Goal: Download file/media

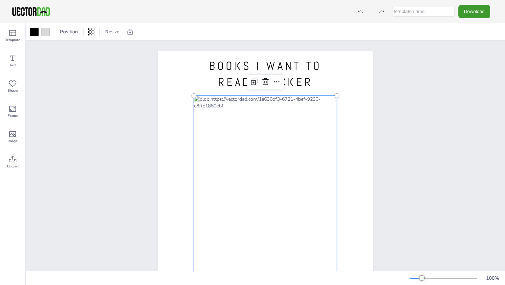
click at [237, 108] on div at bounding box center [265, 199] width 143 height 207
click at [469, 15] on button "Download" at bounding box center [474, 11] width 32 height 13
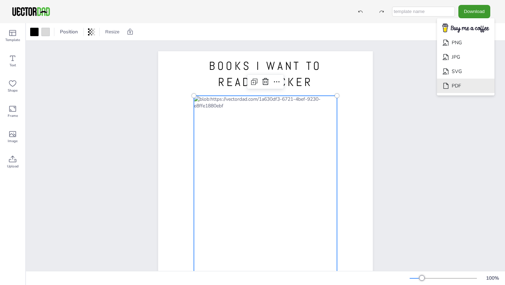
click at [465, 85] on li "PDF" at bounding box center [465, 86] width 57 height 14
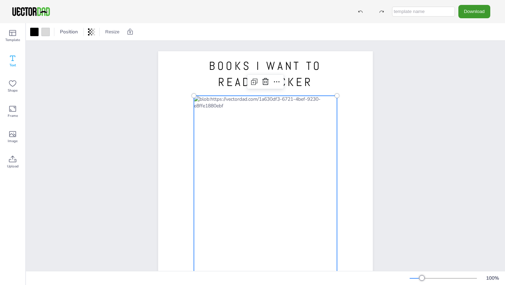
click at [11, 60] on icon at bounding box center [12, 58] width 8 height 8
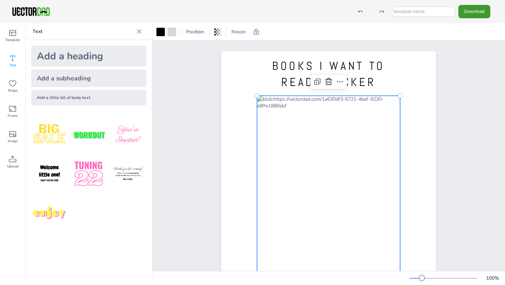
click at [265, 109] on div at bounding box center [328, 199] width 143 height 207
click at [450, 151] on div "BOOKS I WANT TO READ TRACKER [DOMAIN_NAME]" at bounding box center [328, 190] width 275 height 298
click at [271, 110] on div at bounding box center [328, 199] width 143 height 207
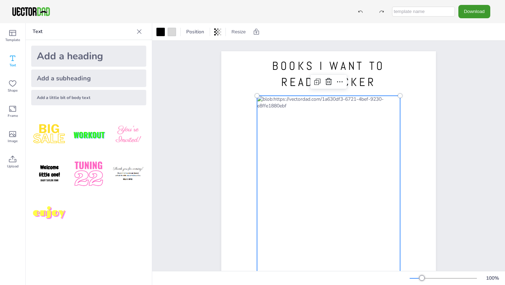
click at [271, 110] on div at bounding box center [328, 199] width 143 height 207
click at [341, 82] on icon at bounding box center [339, 81] width 8 height 8
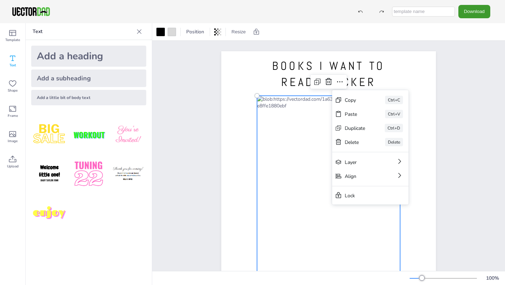
click at [462, 128] on div "BOOKS I WANT TO READ TRACKER [DOMAIN_NAME]" at bounding box center [328, 190] width 275 height 298
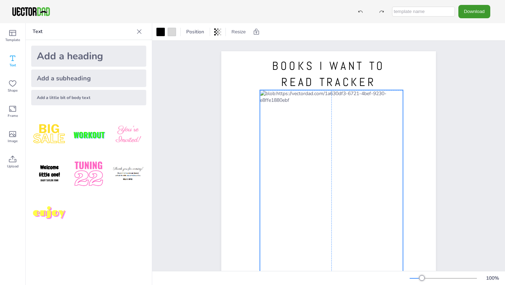
drag, startPoint x: 263, startPoint y: 108, endPoint x: 265, endPoint y: 102, distance: 6.4
click at [265, 102] on div at bounding box center [331, 193] width 143 height 207
click at [384, 94] on div at bounding box center [331, 193] width 143 height 207
click at [334, 76] on icon at bounding box center [331, 76] width 8 height 8
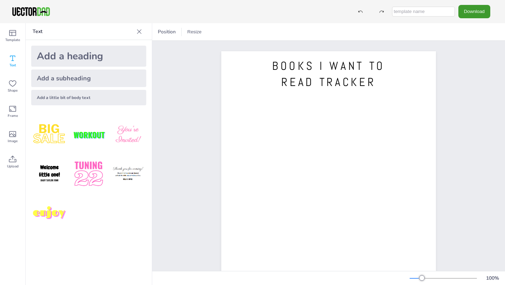
click at [12, 64] on span "Text" at bounding box center [12, 65] width 7 height 6
click at [77, 60] on div "Add a heading" at bounding box center [88, 56] width 115 height 21
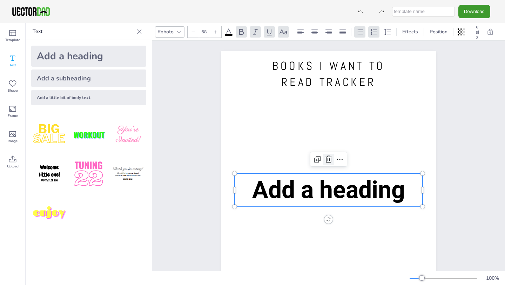
click at [328, 158] on icon at bounding box center [328, 159] width 6 height 7
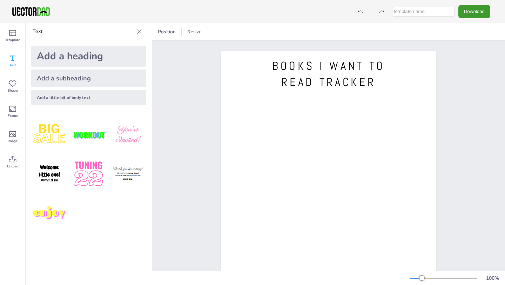
click at [117, 81] on div "Add a subheading" at bounding box center [88, 78] width 115 height 18
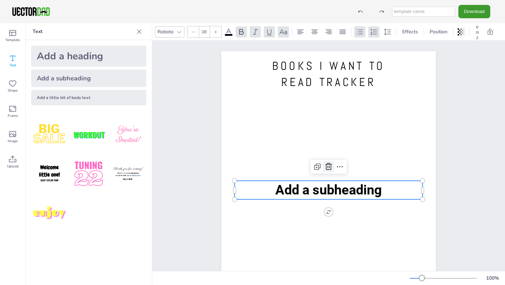
click at [329, 166] on icon at bounding box center [328, 166] width 8 height 8
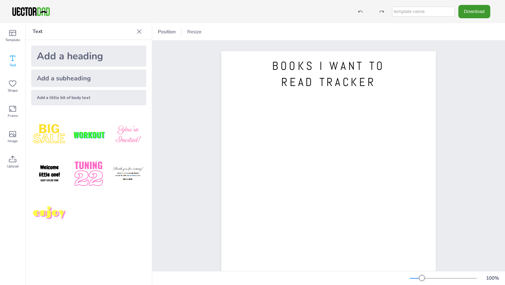
click at [74, 96] on div "Add a little bit of body text" at bounding box center [88, 97] width 115 height 15
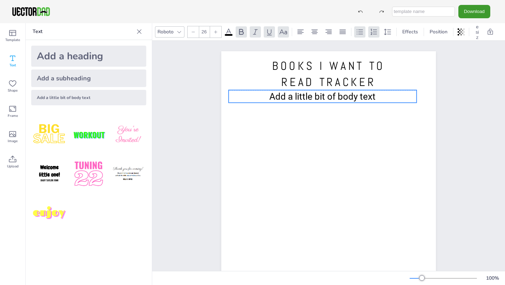
drag, startPoint x: 338, startPoint y: 190, endPoint x: 332, endPoint y: 96, distance: 93.8
click at [332, 96] on span "Add a little bit of body text" at bounding box center [322, 96] width 106 height 11
drag, startPoint x: 333, startPoint y: 97, endPoint x: 338, endPoint y: 97, distance: 5.3
click at [338, 97] on span "Add a little bit of body text" at bounding box center [328, 96] width 106 height 11
click at [102, 93] on div "Add a little bit of body text" at bounding box center [88, 97] width 115 height 15
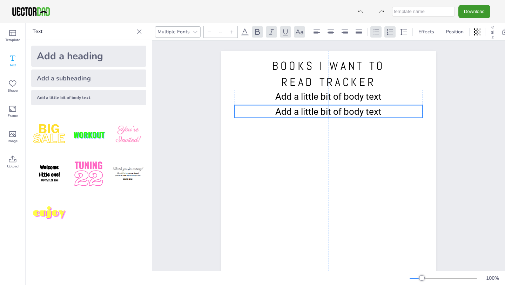
drag, startPoint x: 315, startPoint y: 189, endPoint x: 314, endPoint y: 110, distance: 78.5
click at [314, 110] on span "Add a little bit of body text" at bounding box center [328, 111] width 106 height 11
click at [104, 97] on div "Add a little bit of body text" at bounding box center [88, 97] width 115 height 15
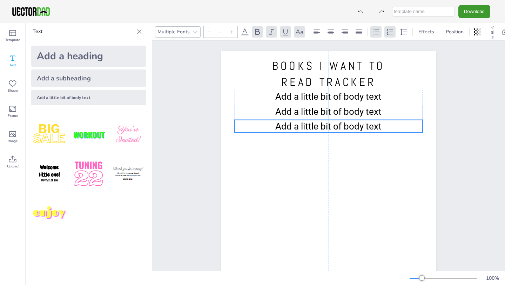
drag, startPoint x: 340, startPoint y: 189, endPoint x: 339, endPoint y: 125, distance: 63.8
click at [339, 125] on span "Add a little bit of body text" at bounding box center [328, 126] width 106 height 11
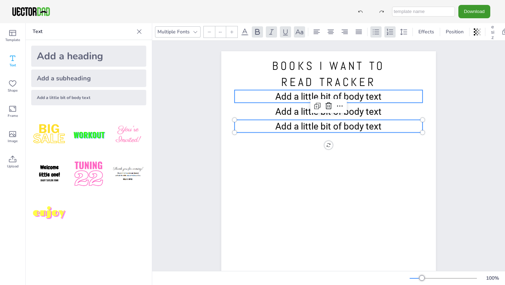
type input "26"
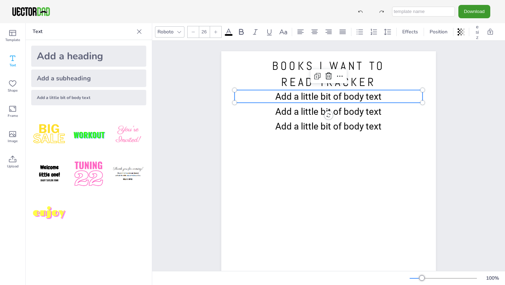
click at [297, 97] on span "Add a little bit of body text" at bounding box center [328, 96] width 106 height 11
